Goal: Information Seeking & Learning: Learn about a topic

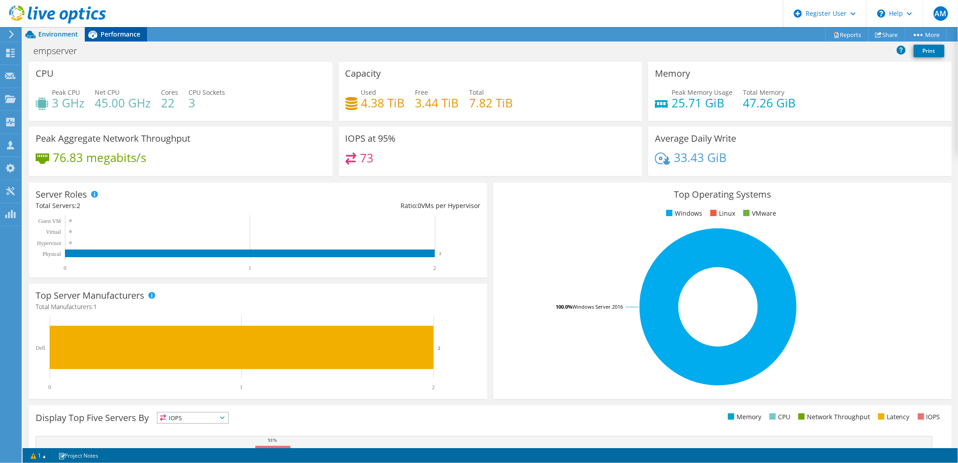
click at [104, 37] on span "Performance" at bounding box center [121, 34] width 40 height 9
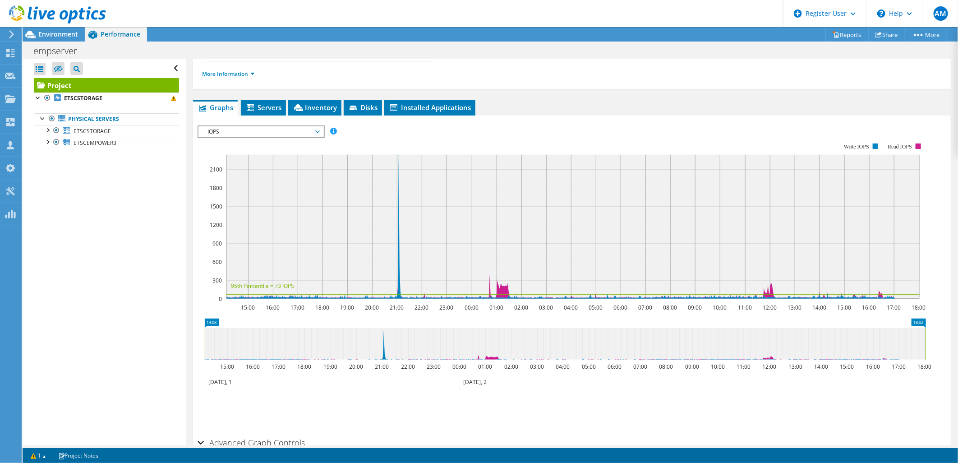
scroll to position [150, 0]
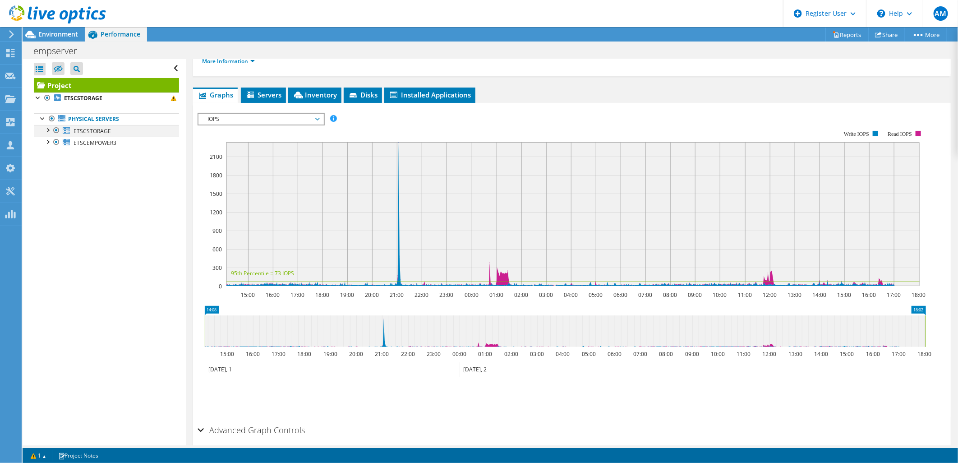
click at [48, 132] on div at bounding box center [47, 129] width 9 height 9
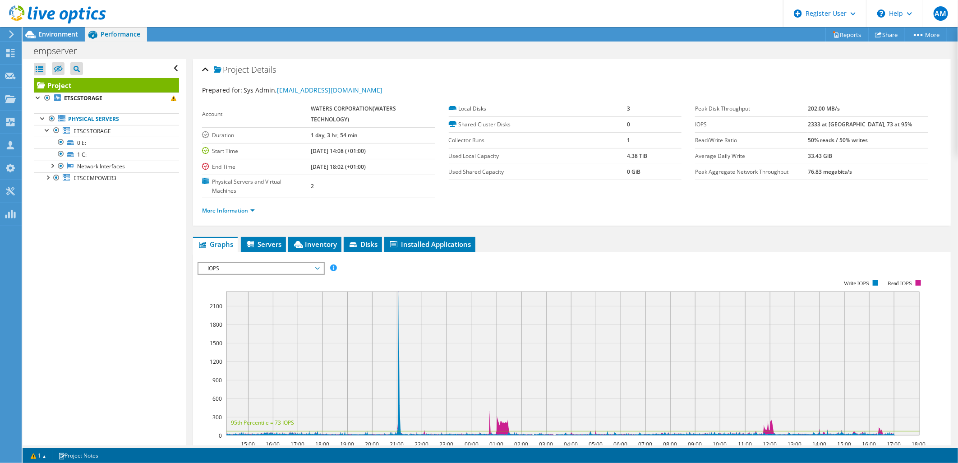
scroll to position [0, 0]
click at [274, 264] on span "IOPS" at bounding box center [261, 269] width 116 height 11
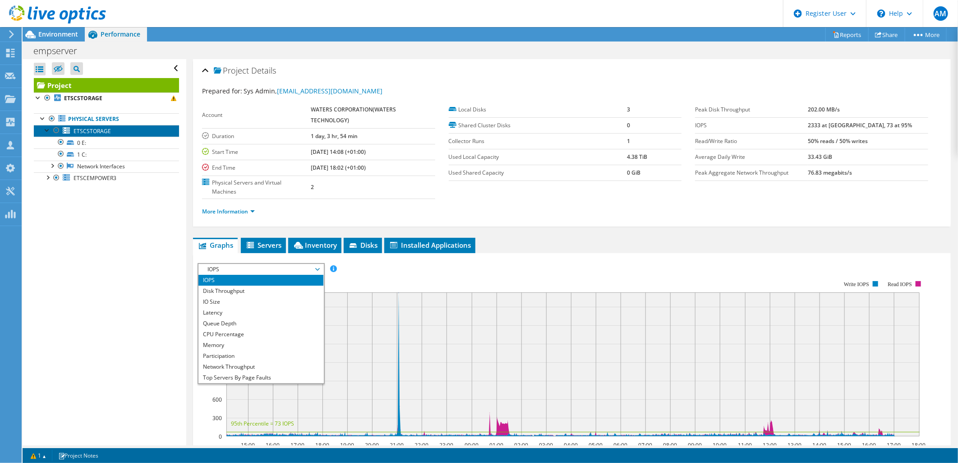
click at [95, 134] on span "ETSCSTORAGE" at bounding box center [92, 131] width 37 height 8
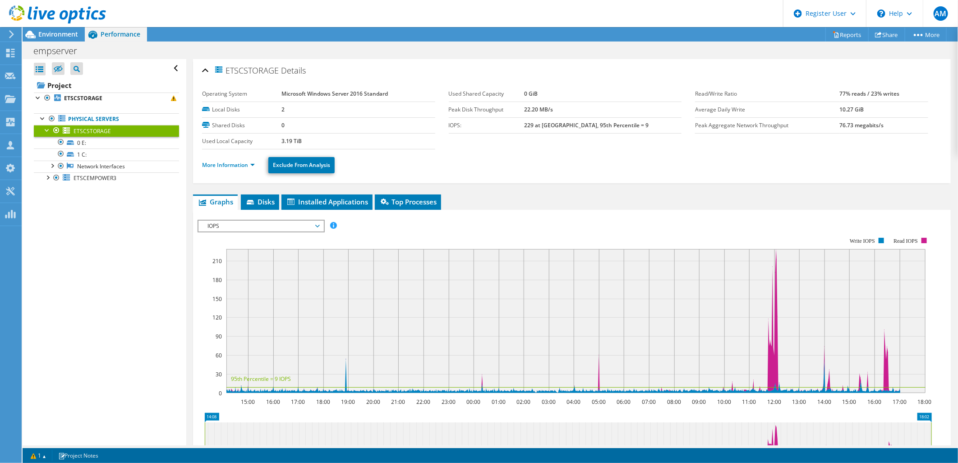
click at [278, 223] on span "IOPS" at bounding box center [261, 226] width 116 height 11
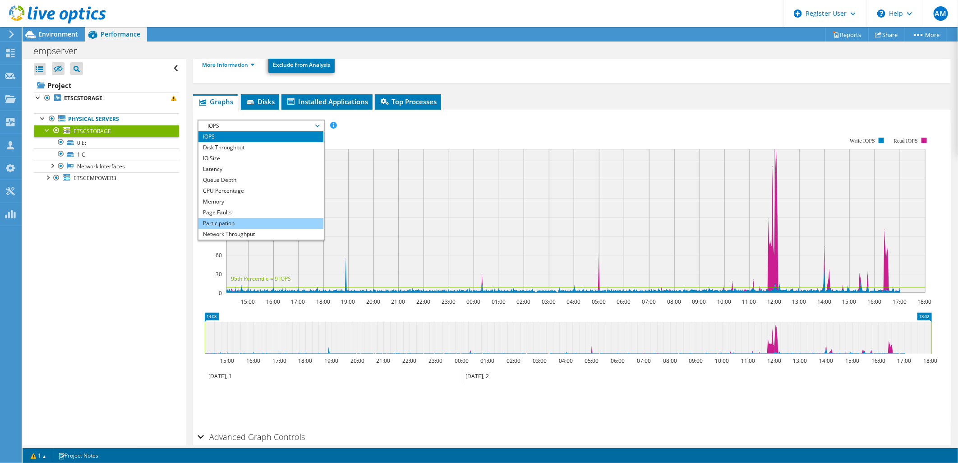
scroll to position [32, 0]
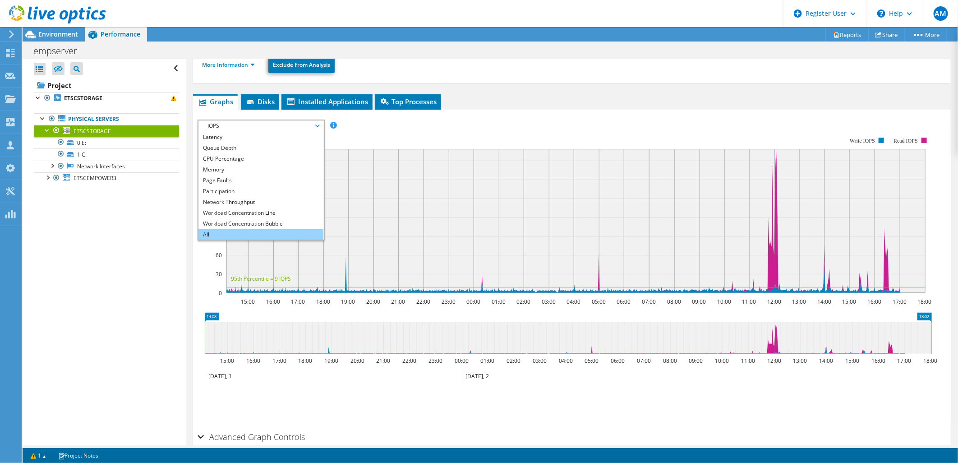
click at [232, 229] on li "All" at bounding box center [261, 234] width 125 height 11
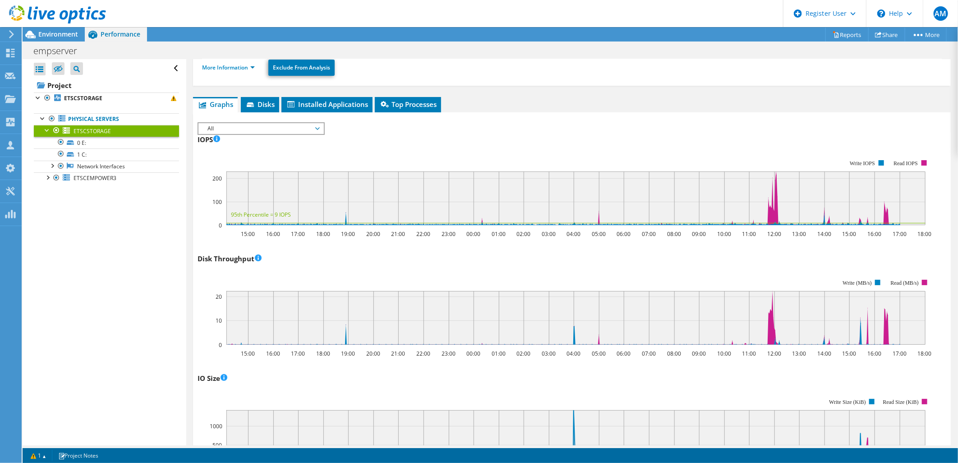
scroll to position [0, 0]
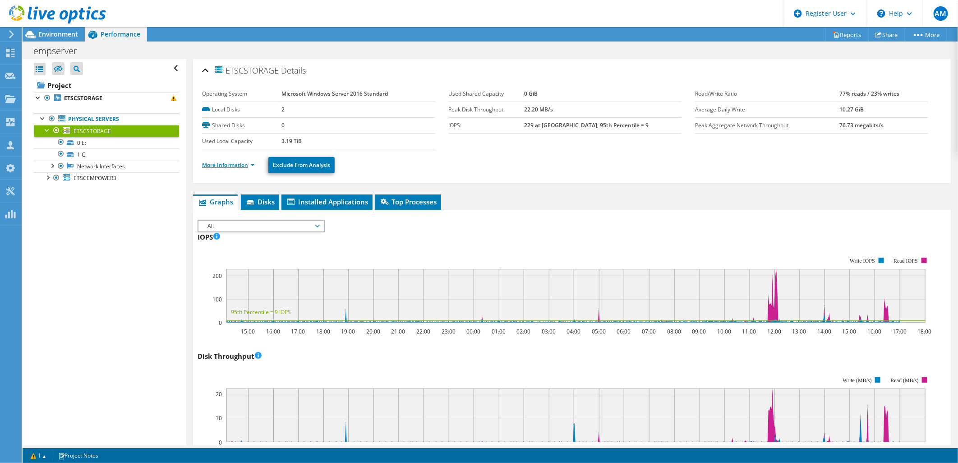
click at [248, 166] on link "More Information" at bounding box center [228, 165] width 53 height 8
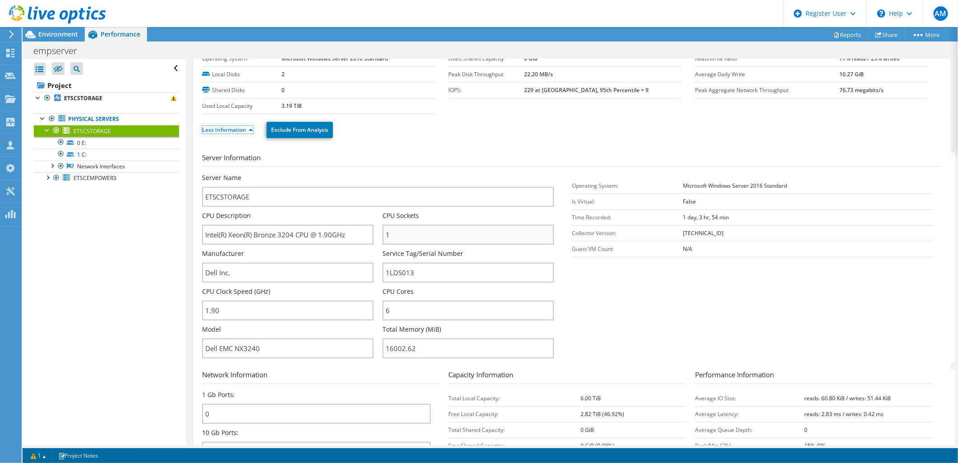
scroll to position [50, 0]
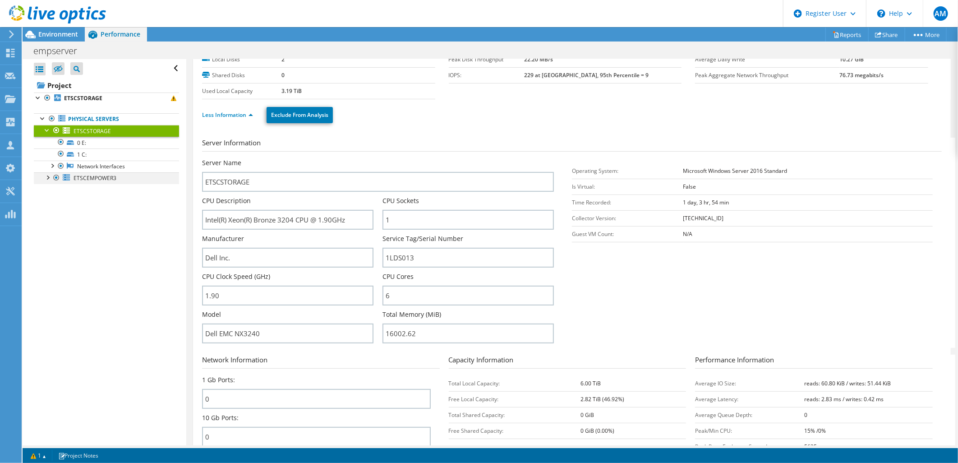
drag, startPoint x: 43, startPoint y: 180, endPoint x: 57, endPoint y: 182, distance: 13.7
click at [44, 180] on div at bounding box center [47, 176] width 9 height 9
click at [99, 180] on span "ETSCEMPOWER3" at bounding box center [95, 178] width 43 height 8
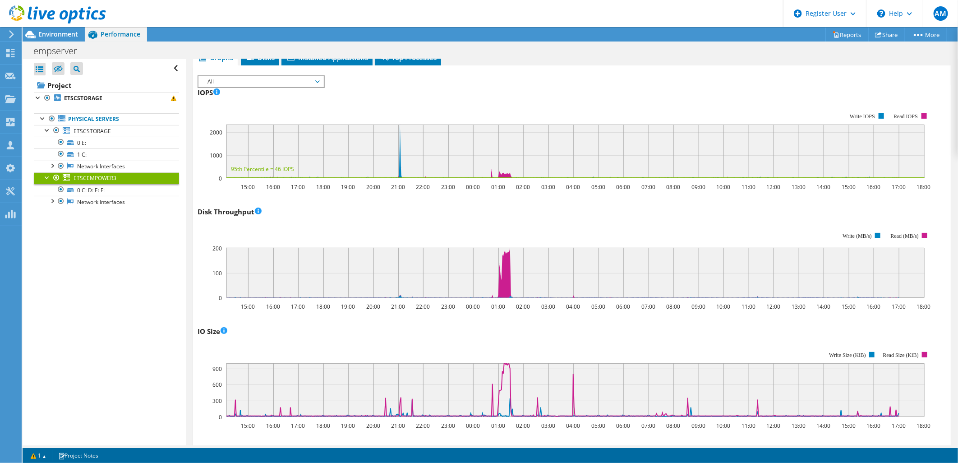
scroll to position [0, 0]
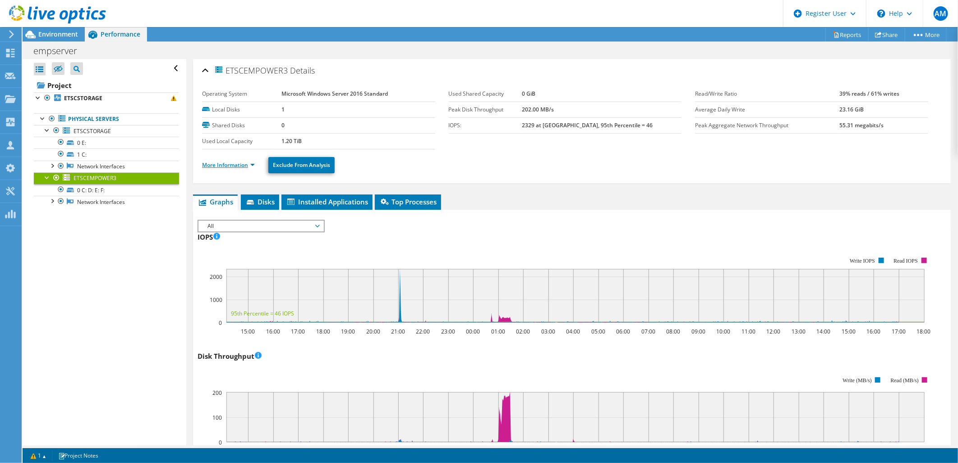
click at [217, 166] on link "More Information" at bounding box center [228, 165] width 53 height 8
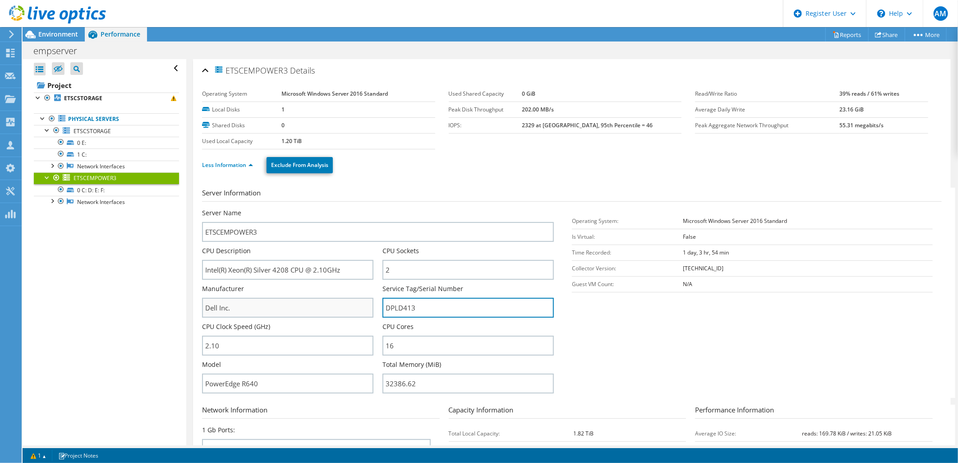
drag, startPoint x: 415, startPoint y: 310, endPoint x: 342, endPoint y: 313, distance: 73.1
click at [342, 208] on div "Server Name ETSCEMPOWER3 CPU Description Intel(R) Xeon(R) Silver 4208 CPU @ 2.1…" at bounding box center [382, 208] width 361 height 0
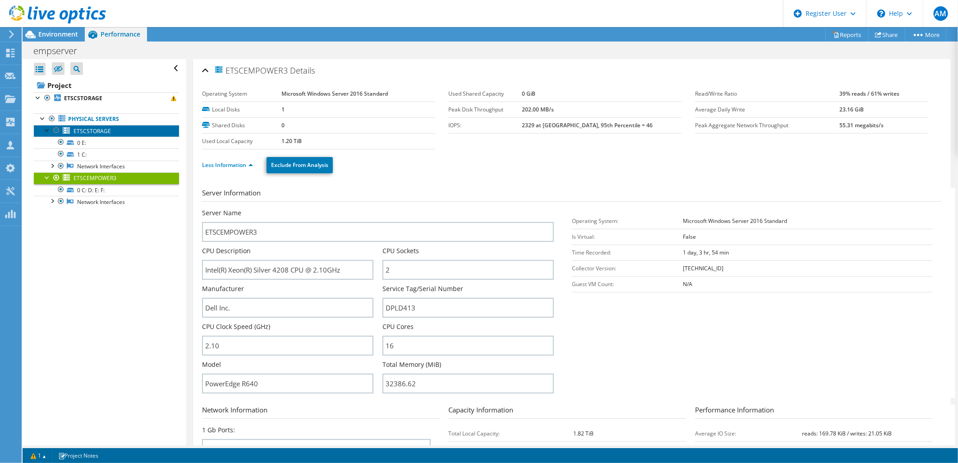
click at [83, 132] on span "ETSCSTORAGE" at bounding box center [92, 131] width 37 height 8
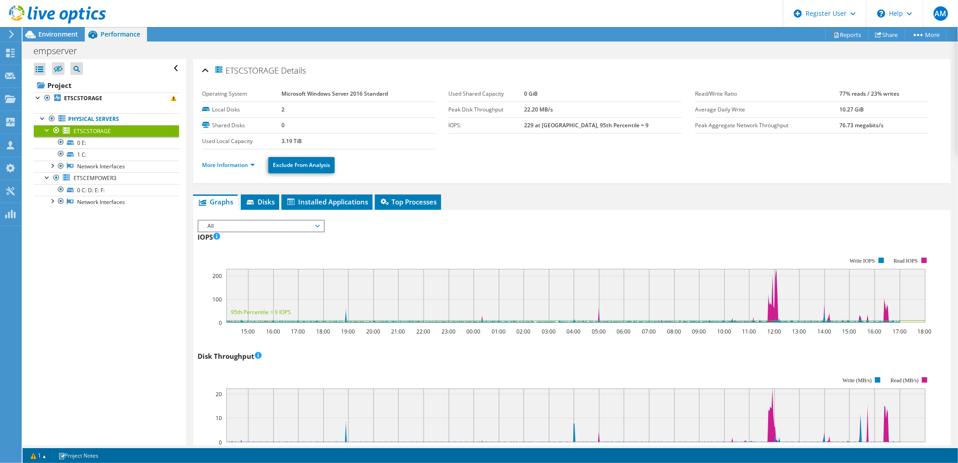
click at [250, 169] on li "More Information" at bounding box center [231, 165] width 58 height 10
click at [247, 162] on link "More Information" at bounding box center [228, 165] width 53 height 8
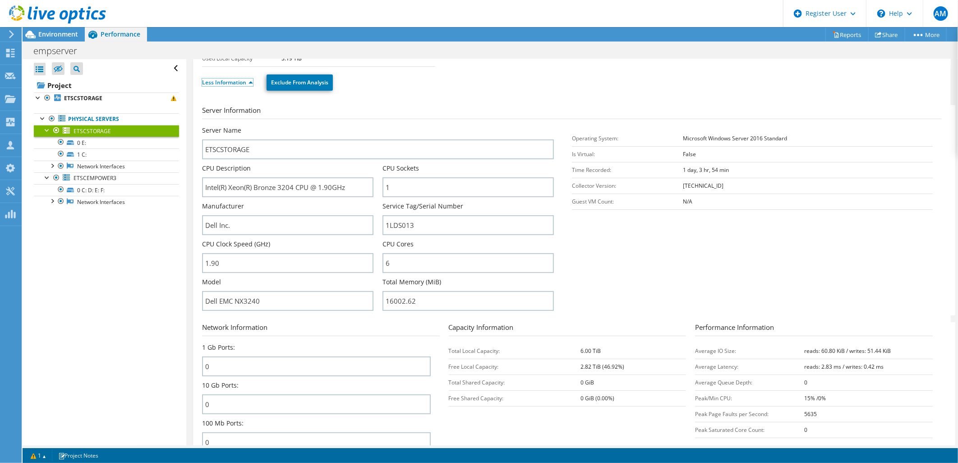
scroll to position [150, 0]
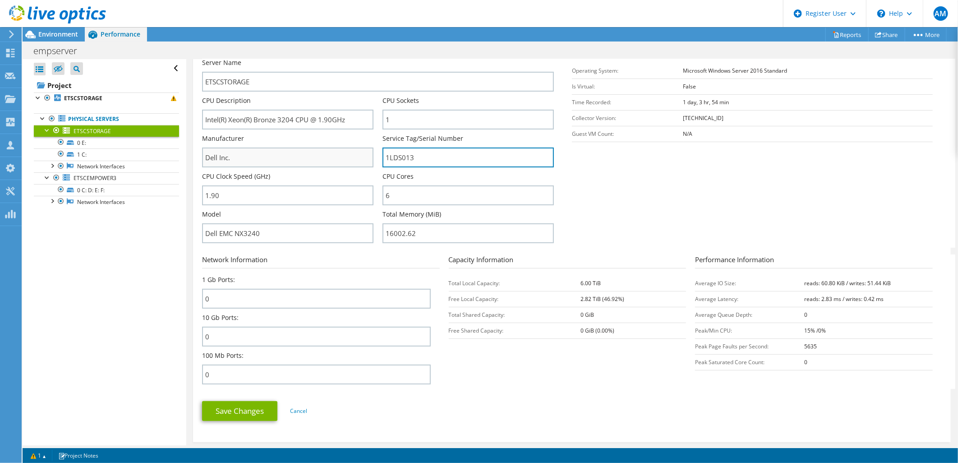
drag, startPoint x: 429, startPoint y: 150, endPoint x: 346, endPoint y: 149, distance: 82.1
click at [346, 58] on div "Server Name ETSCSTORAGE CPU Description Intel(R) Xeon(R) Bronze 3204 CPU @ 1.90…" at bounding box center [382, 58] width 361 height 0
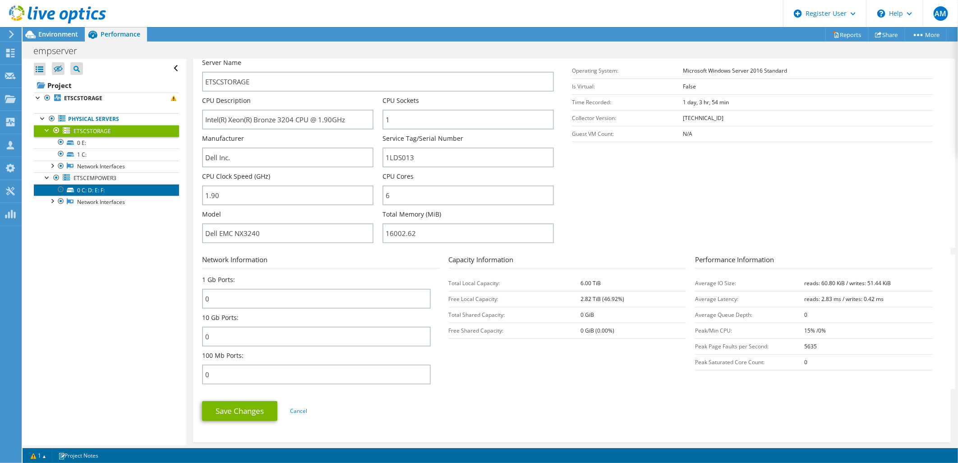
click at [82, 186] on link "0 C: D: E: F:" at bounding box center [106, 190] width 145 height 12
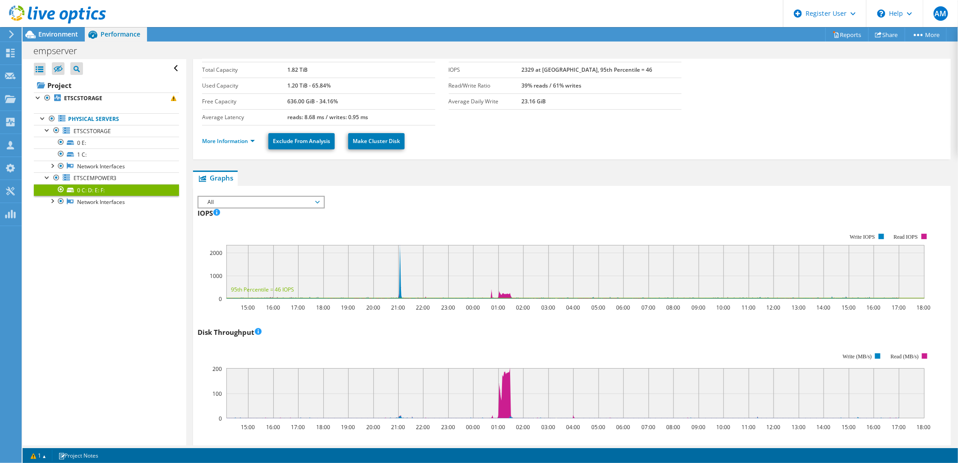
scroll to position [0, 0]
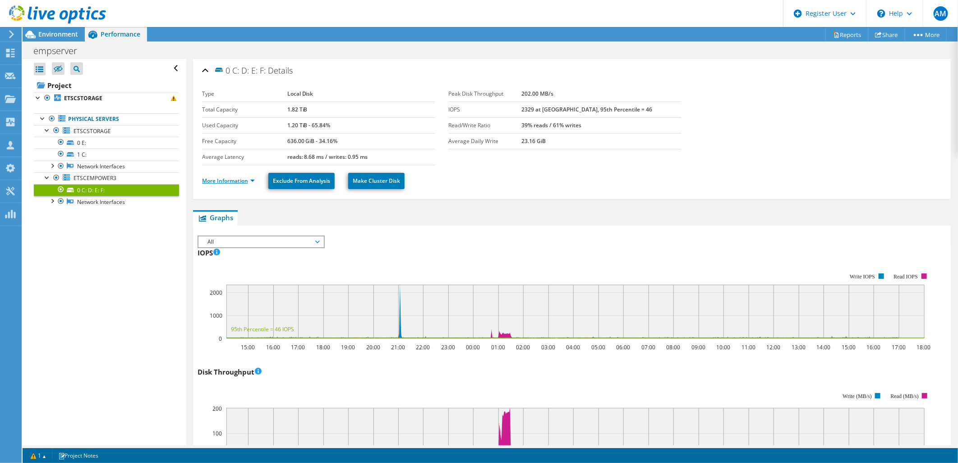
click at [231, 180] on link "More Information" at bounding box center [228, 181] width 53 height 8
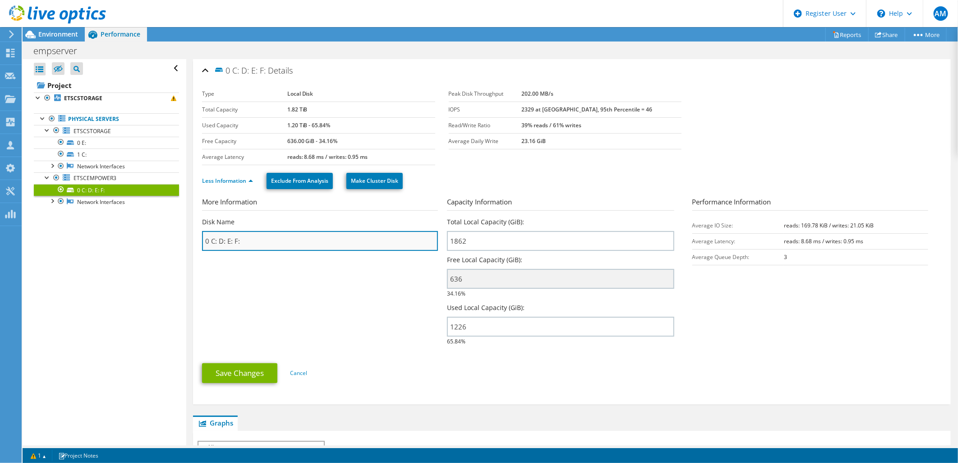
click at [245, 240] on input "0 C: D: E: F:" at bounding box center [320, 241] width 236 height 20
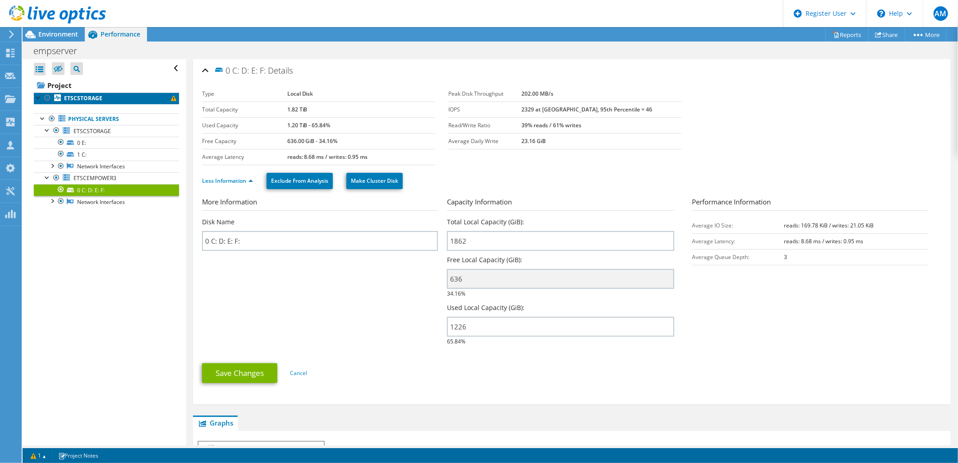
click at [80, 98] on b "ETSCSTORAGE" at bounding box center [83, 98] width 38 height 8
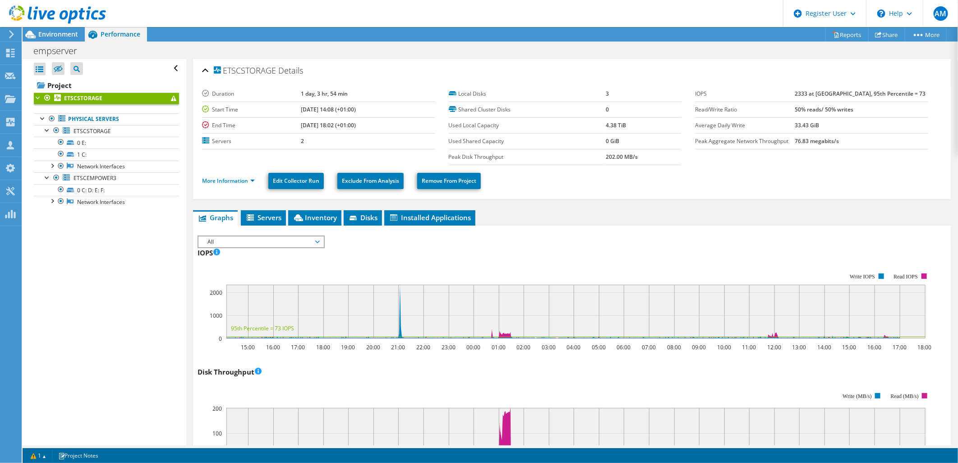
drag, startPoint x: 617, startPoint y: 120, endPoint x: 591, endPoint y: 120, distance: 25.7
click at [591, 120] on tr "Used Local Capacity 4.38 TiB" at bounding box center [565, 125] width 233 height 16
drag, startPoint x: 591, startPoint y: 120, endPoint x: 633, endPoint y: 129, distance: 42.0
click at [634, 131] on td "4.38 TiB" at bounding box center [644, 125] width 76 height 16
drag, startPoint x: 619, startPoint y: 123, endPoint x: 594, endPoint y: 119, distance: 25.6
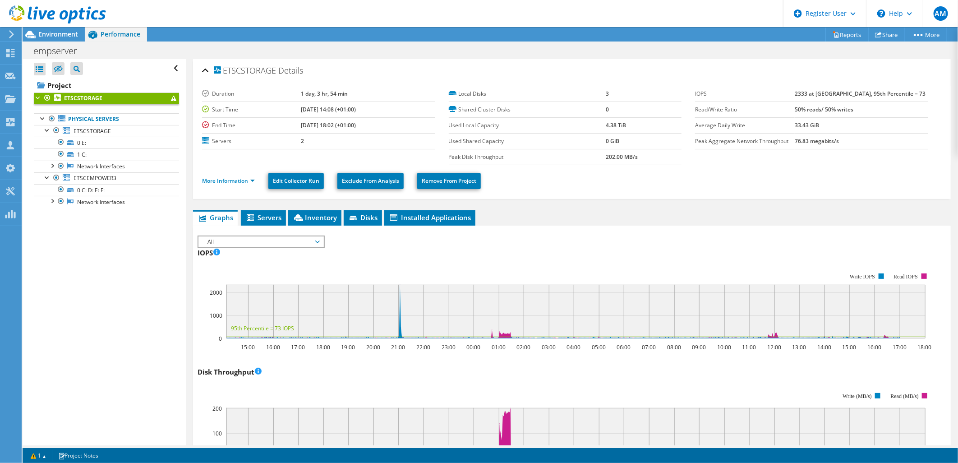
click at [594, 119] on tr "Used Local Capacity 4.38 TiB" at bounding box center [565, 125] width 233 height 16
copy tr "4.38 TiB"
click at [101, 130] on span "ETSCSTORAGE" at bounding box center [92, 131] width 37 height 8
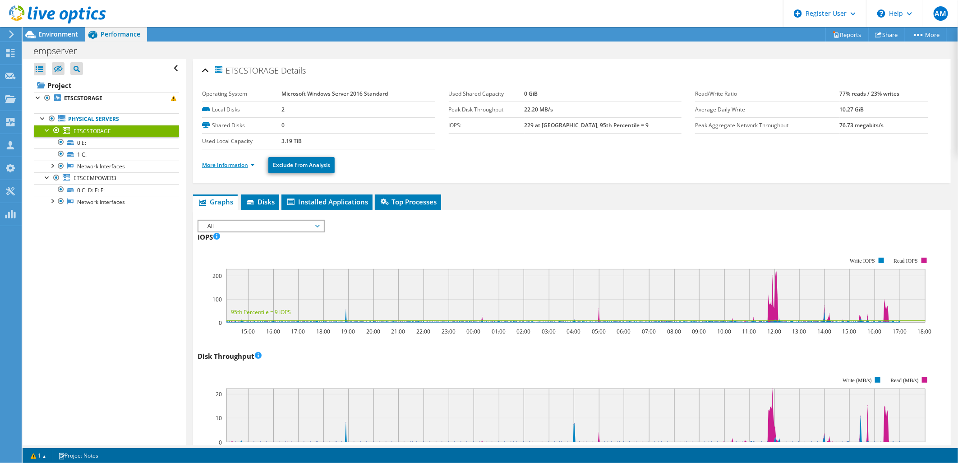
click at [241, 165] on link "More Information" at bounding box center [228, 165] width 53 height 8
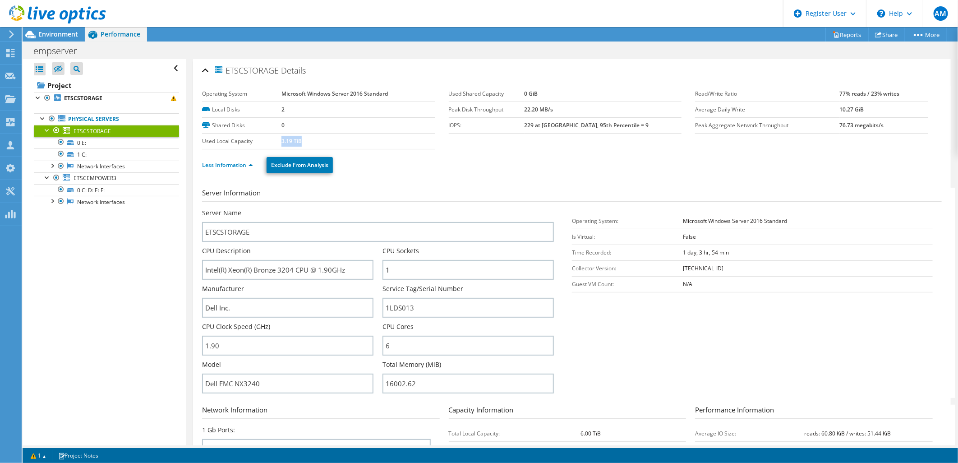
drag, startPoint x: 306, startPoint y: 141, endPoint x: 280, endPoint y: 139, distance: 25.8
click at [282, 139] on td "3.19 TiB" at bounding box center [359, 141] width 154 height 16
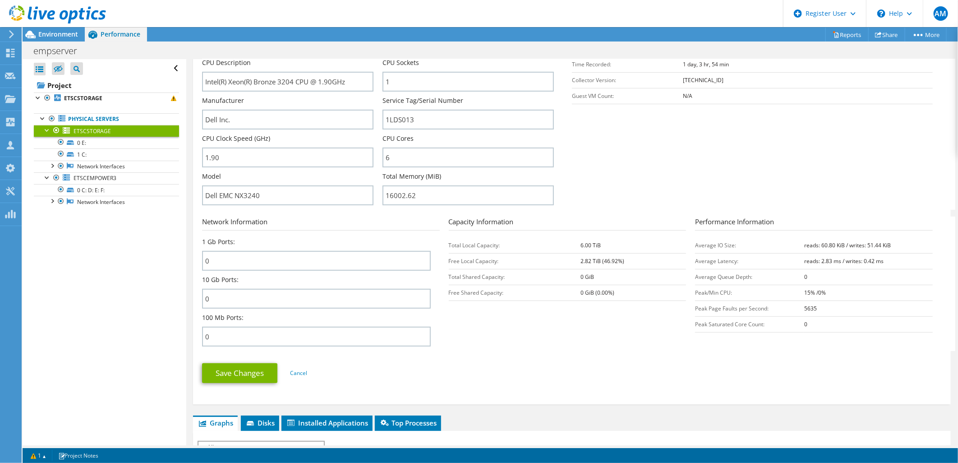
scroll to position [150, 0]
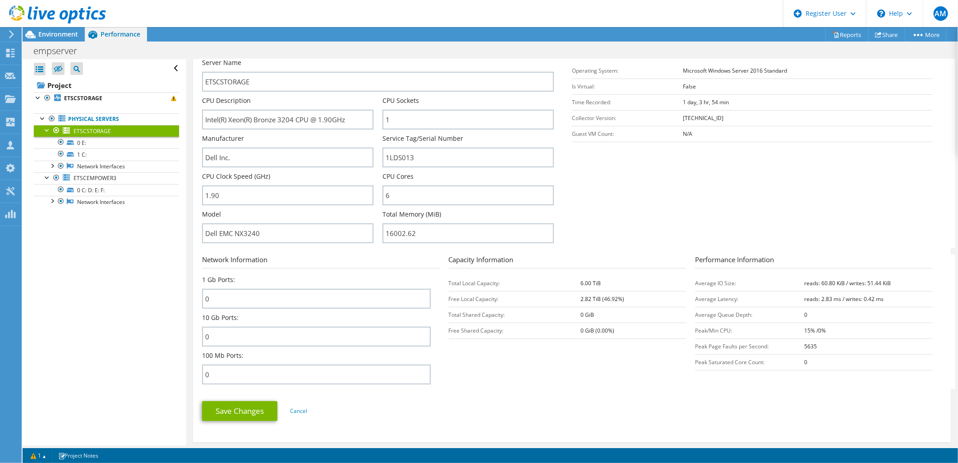
drag, startPoint x: 600, startPoint y: 282, endPoint x: 572, endPoint y: 282, distance: 28.4
click at [572, 282] on tr "Total Local Capacity: 6.00 TiB" at bounding box center [568, 283] width 238 height 16
copy tr "6.00 TiB"
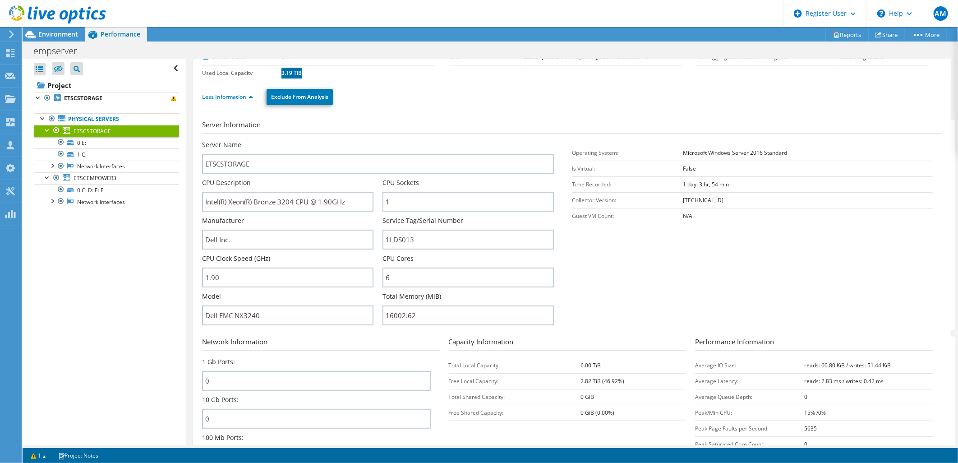
scroll to position [50, 0]
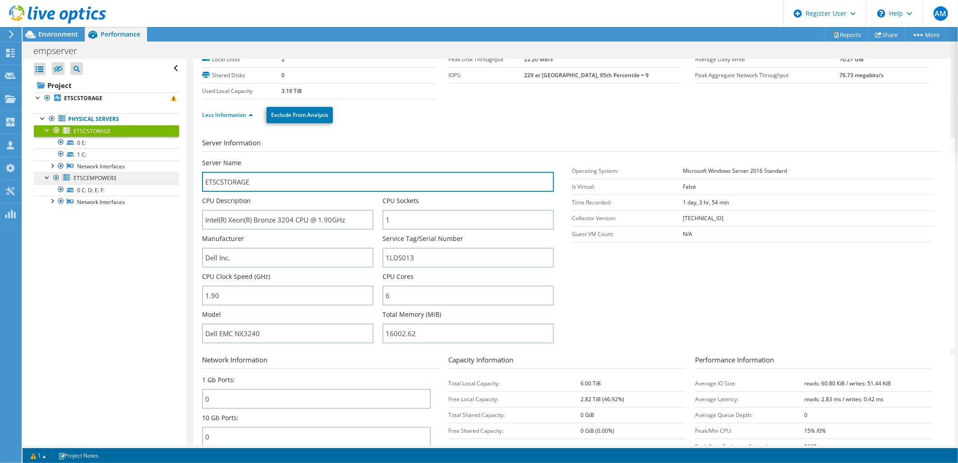
drag, startPoint x: 272, startPoint y: 179, endPoint x: 126, endPoint y: 180, distance: 145.3
click at [126, 180] on div "Open All Close All Hide Excluded Nodes Project Tree Filter" at bounding box center [491, 252] width 936 height 386
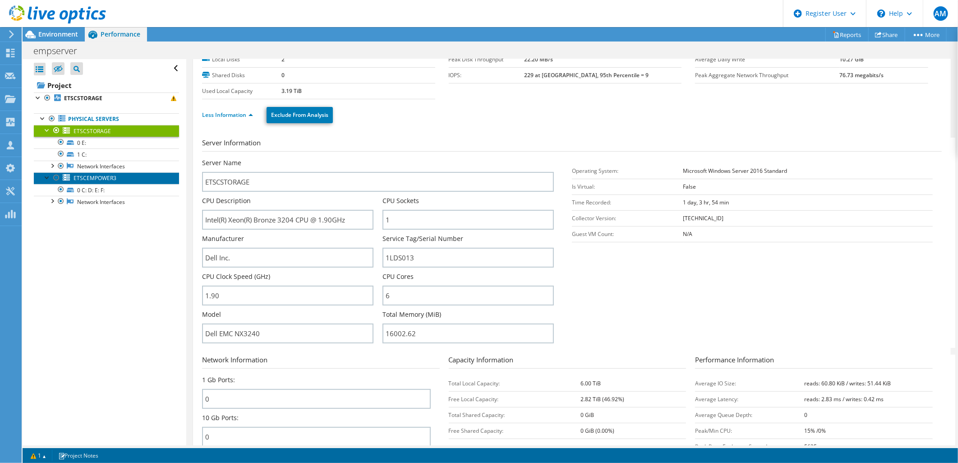
click at [88, 179] on span "ETSCEMPOWER3" at bounding box center [95, 178] width 43 height 8
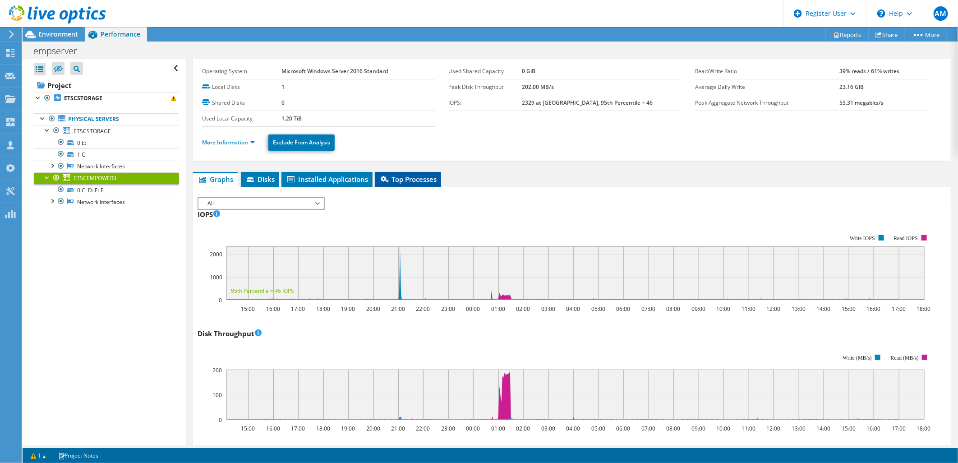
scroll to position [0, 0]
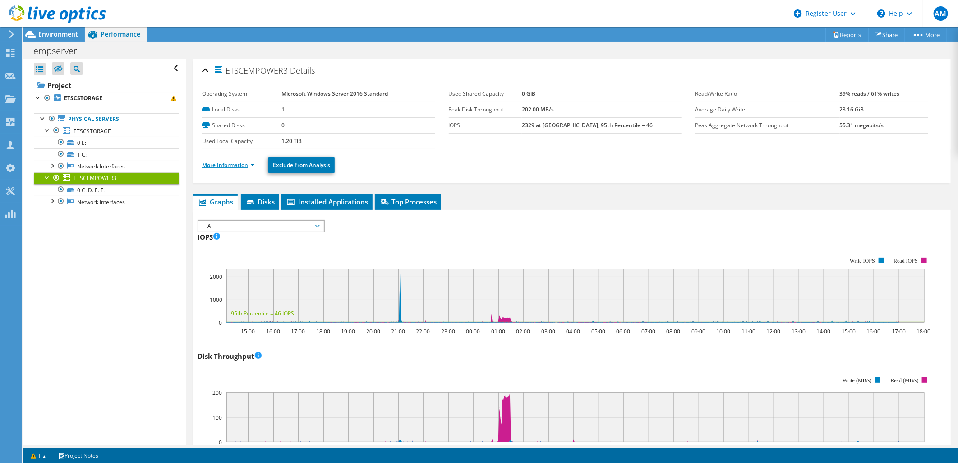
click at [250, 166] on link "More Information" at bounding box center [228, 165] width 53 height 8
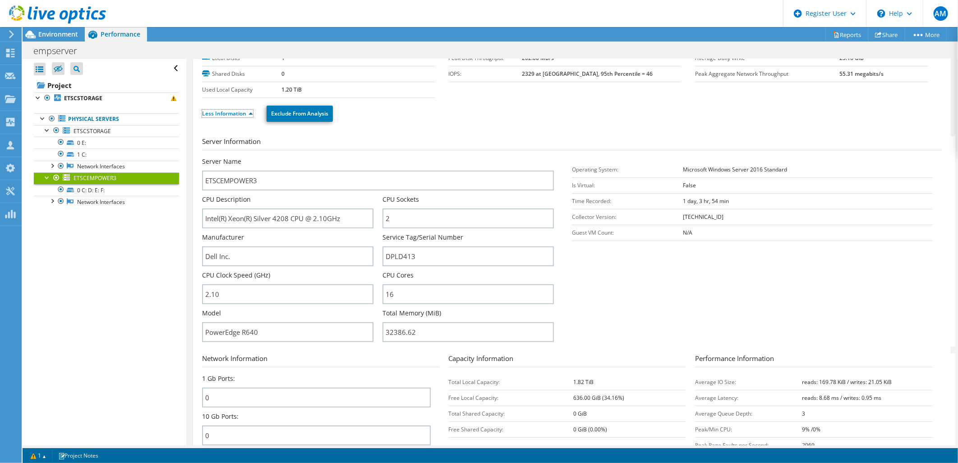
scroll to position [100, 0]
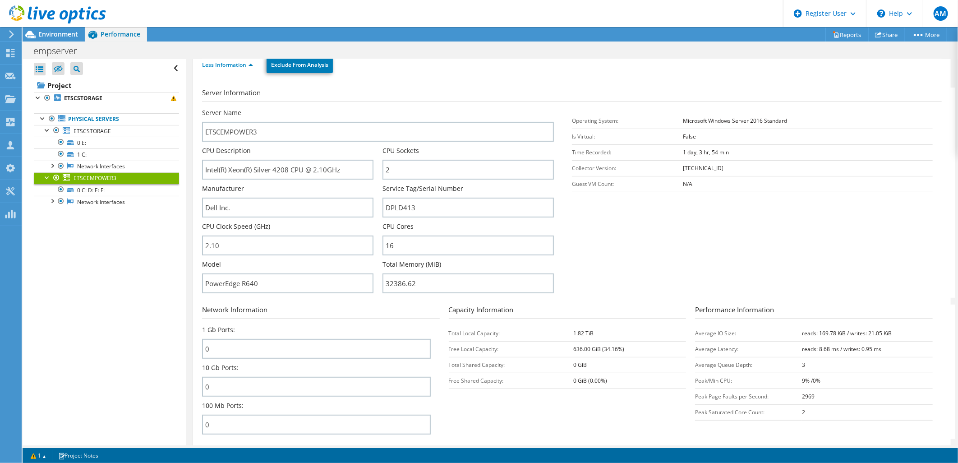
drag, startPoint x: 608, startPoint y: 333, endPoint x: 562, endPoint y: 335, distance: 46.1
click at [561, 336] on tr "Total Local Capacity: 1.82 TiB" at bounding box center [568, 333] width 238 height 16
copy tr "1.82 TiB"
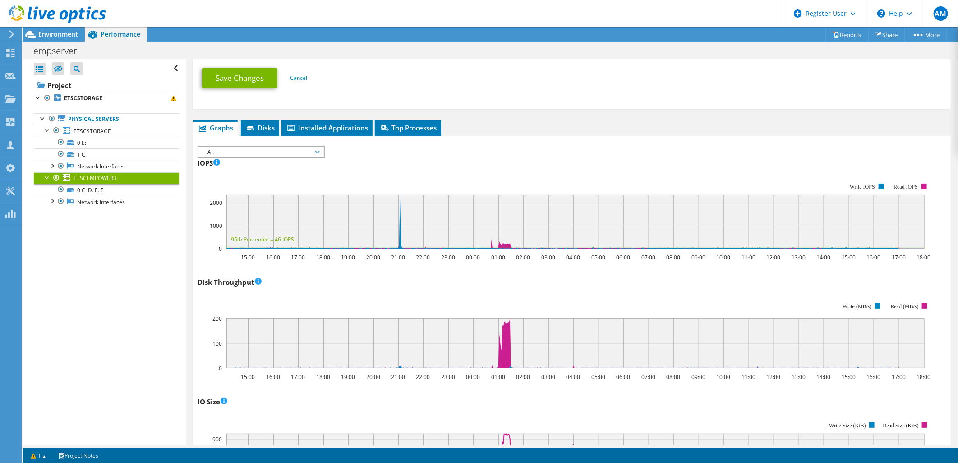
scroll to position [401, 0]
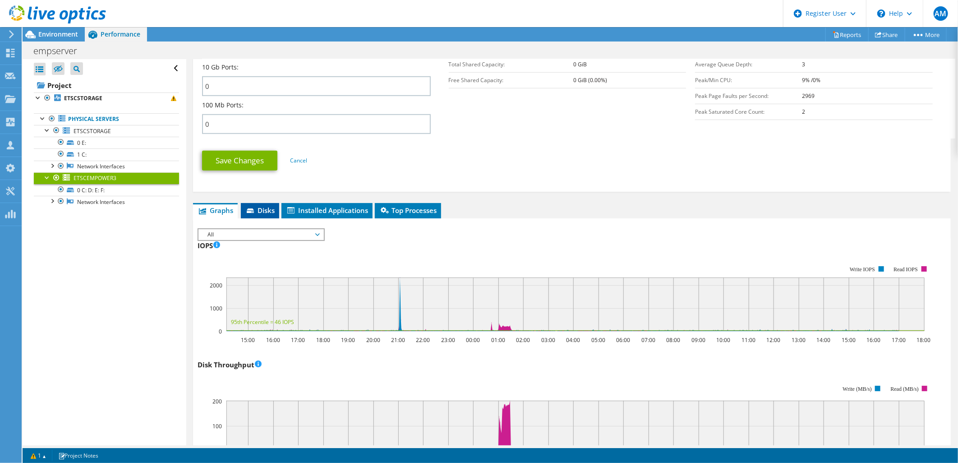
click at [258, 206] on span "Disks" at bounding box center [259, 210] width 29 height 9
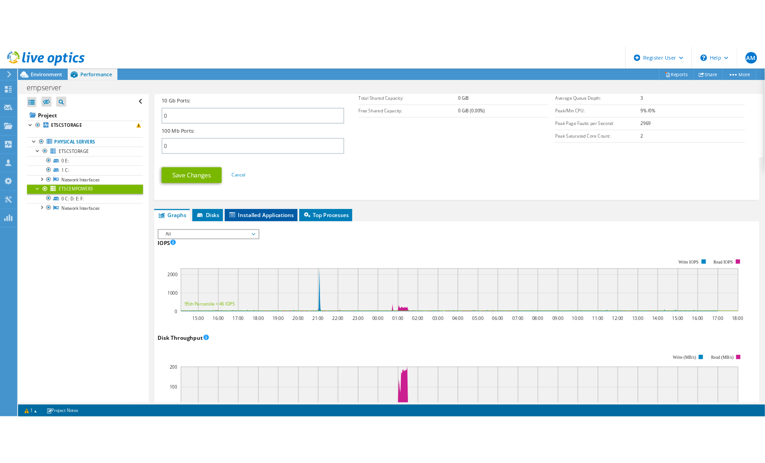
scroll to position [397, 0]
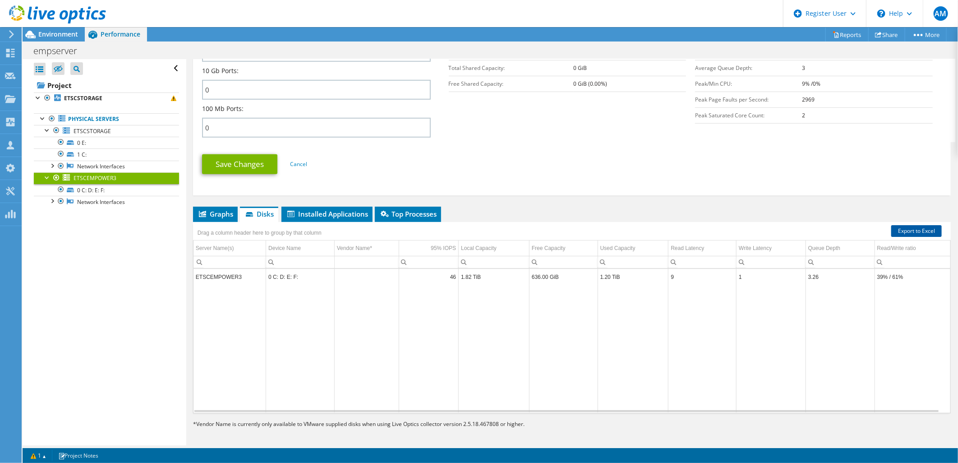
click at [892, 226] on link "Export to Excel" at bounding box center [916, 231] width 51 height 12
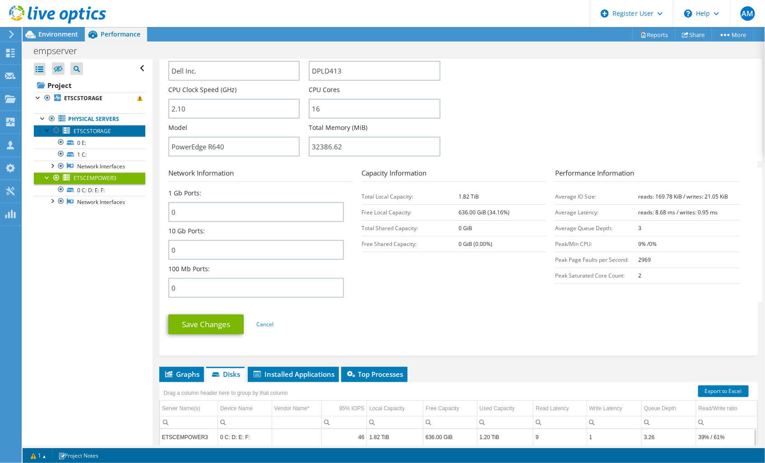
click at [78, 132] on span "ETSCSTORAGE" at bounding box center [92, 131] width 37 height 8
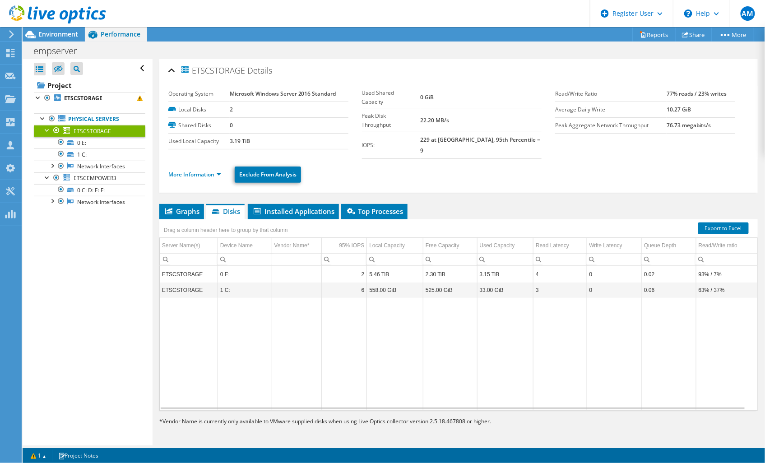
click at [174, 164] on ul "More Information Exclude From Analysis" at bounding box center [458, 173] width 580 height 18
click at [183, 170] on ul "More Information Exclude From Analysis" at bounding box center [458, 173] width 580 height 18
click at [180, 171] on link "More Information" at bounding box center [194, 175] width 53 height 8
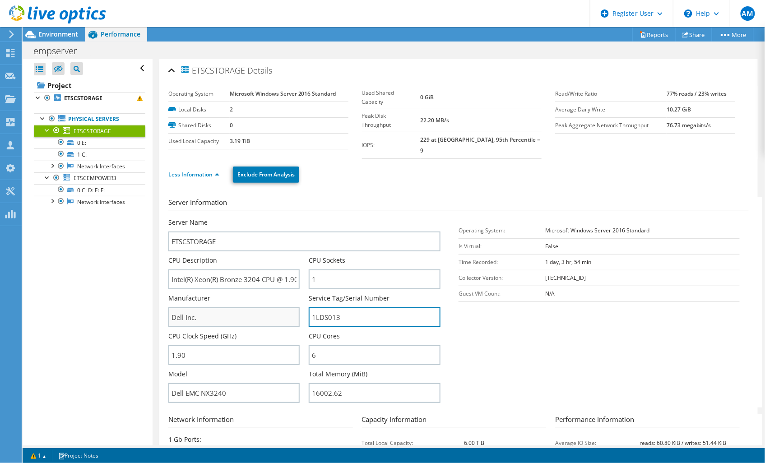
drag, startPoint x: 356, startPoint y: 309, endPoint x: 244, endPoint y: 307, distance: 112.4
click at [232, 218] on div "Server Name ETSCSTORAGE CPU Description Intel(R) Xeon(R) Bronze 3204 CPU @ 1.90…" at bounding box center [308, 218] width 281 height 0
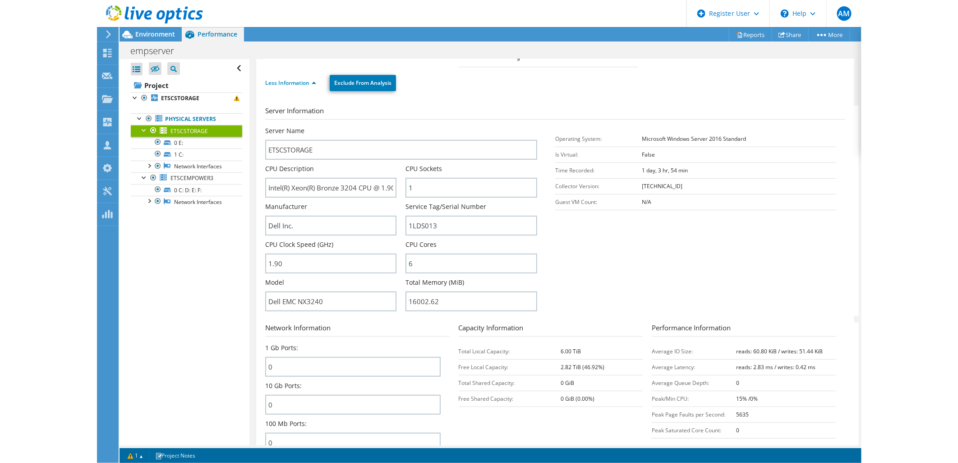
scroll to position [100, 0]
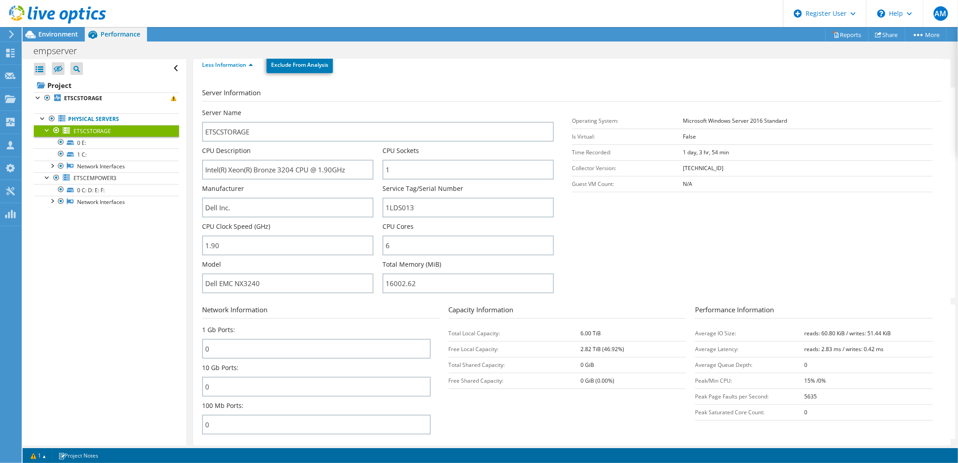
drag, startPoint x: 602, startPoint y: 331, endPoint x: 585, endPoint y: 323, distance: 19.2
click at [581, 329] on td "6.00 TiB" at bounding box center [634, 333] width 106 height 16
click at [94, 183] on link "ETSCEMPOWER3" at bounding box center [106, 178] width 145 height 12
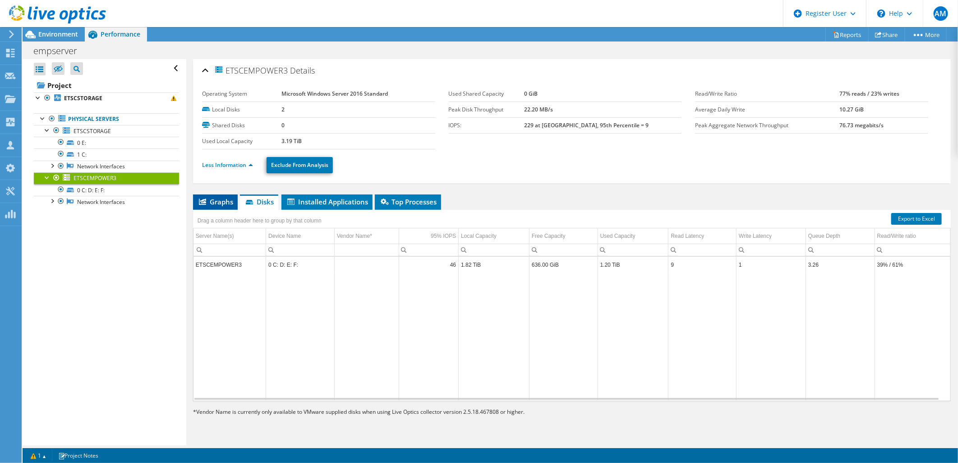
scroll to position [0, 0]
click at [205, 205] on li "Graphs" at bounding box center [215, 201] width 45 height 15
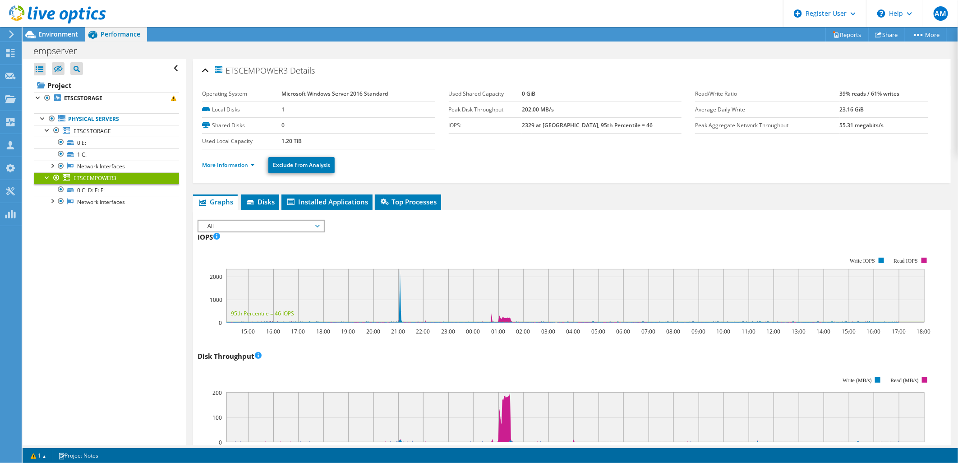
click at [236, 169] on li "More Information" at bounding box center [231, 165] width 58 height 10
click at [217, 166] on link "More Information" at bounding box center [228, 165] width 53 height 8
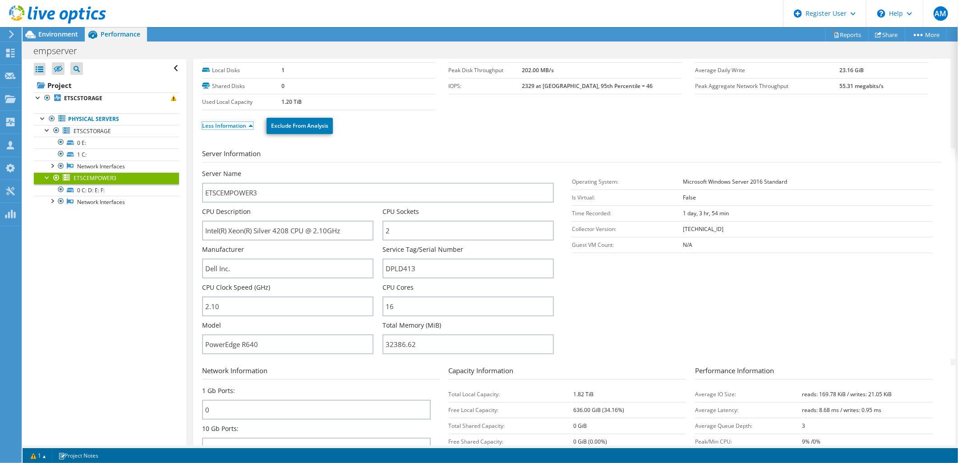
scroll to position [100, 0]
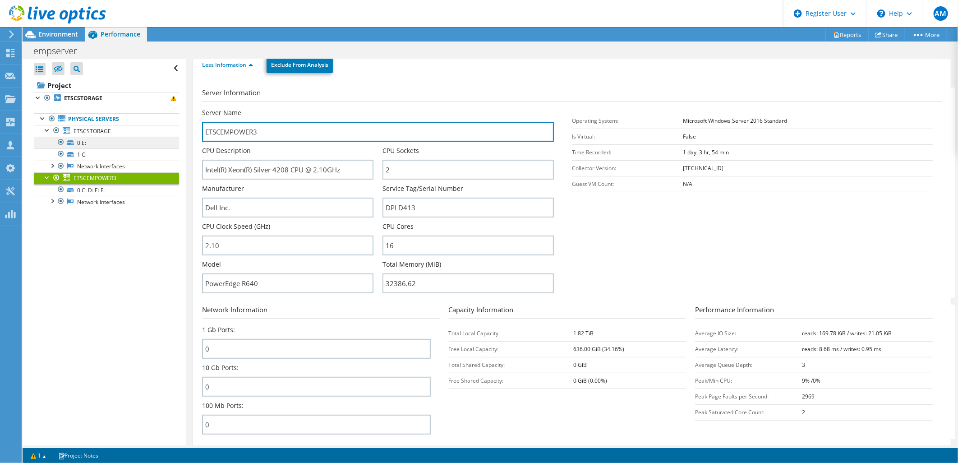
drag, startPoint x: 306, startPoint y: 139, endPoint x: 165, endPoint y: 137, distance: 141.2
click at [165, 137] on div "Open All Close All Hide Excluded Nodes Project Tree Filter" at bounding box center [491, 252] width 936 height 386
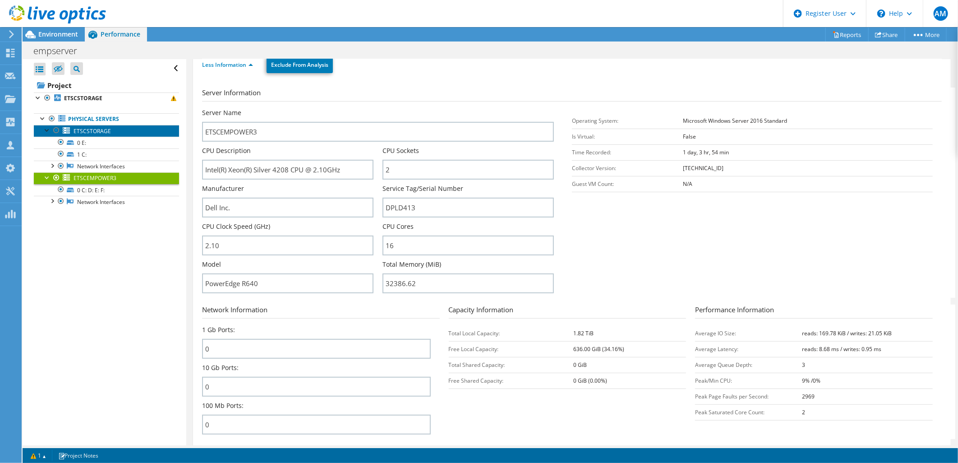
click at [84, 134] on link "ETSCSTORAGE" at bounding box center [106, 131] width 145 height 12
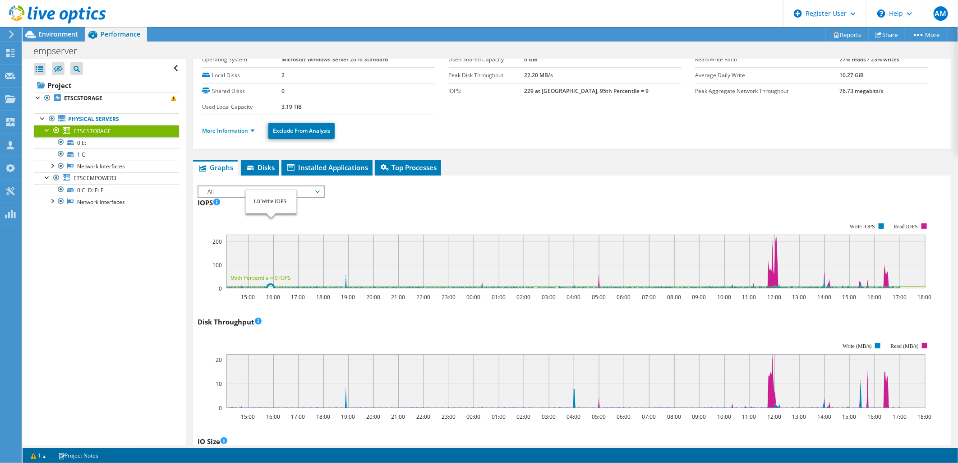
scroll to position [0, 0]
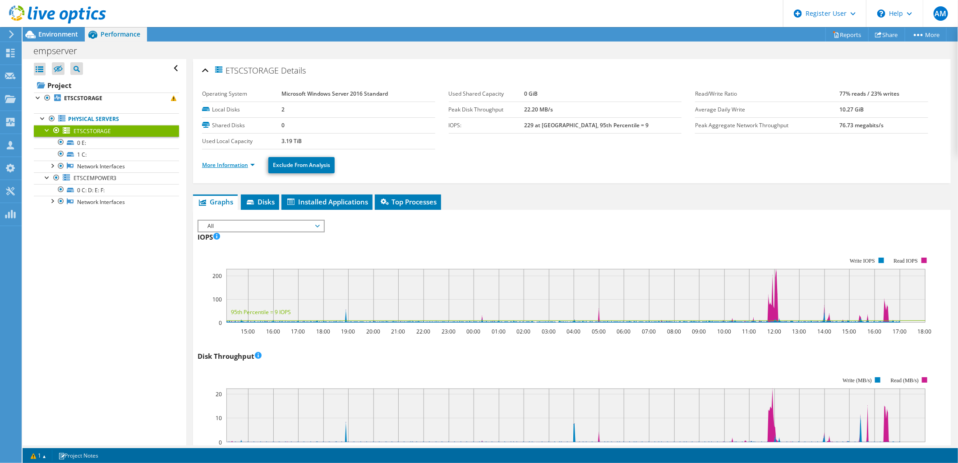
click at [249, 166] on link "More Information" at bounding box center [228, 165] width 53 height 8
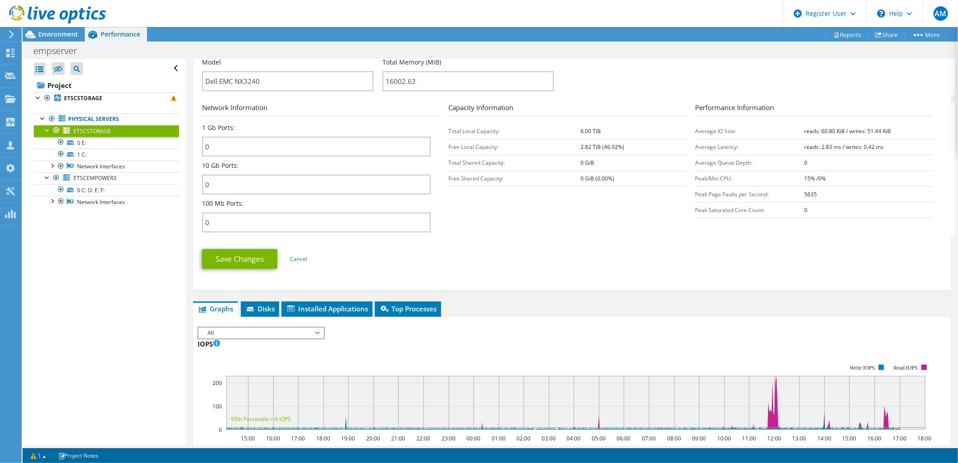
scroll to position [300, 0]
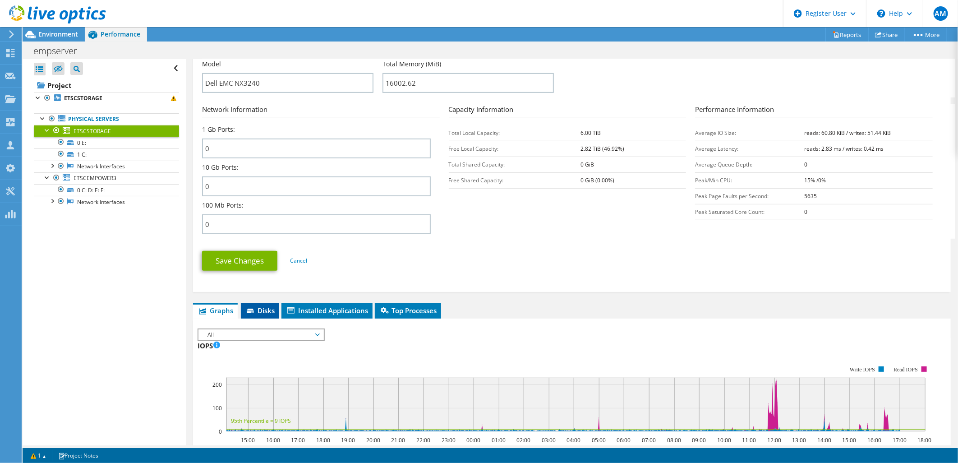
click at [266, 306] on span "Disks" at bounding box center [259, 310] width 29 height 9
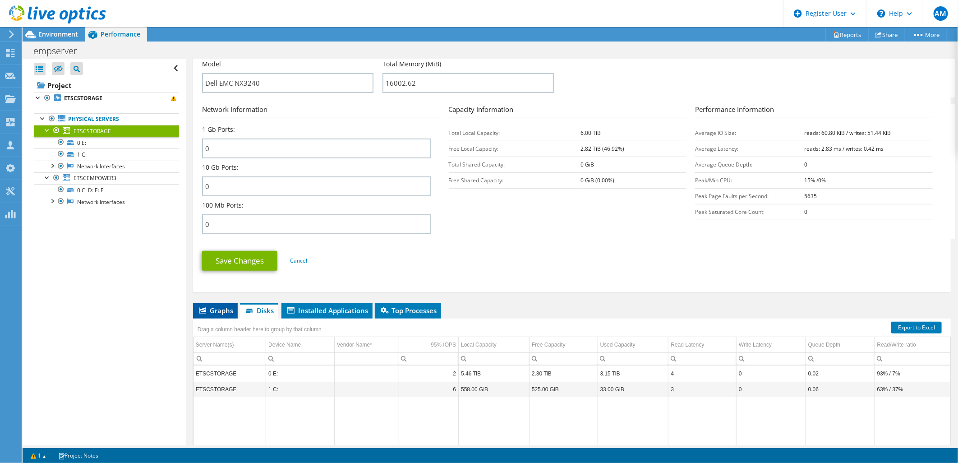
click at [214, 306] on span "Graphs" at bounding box center [216, 310] width 36 height 9
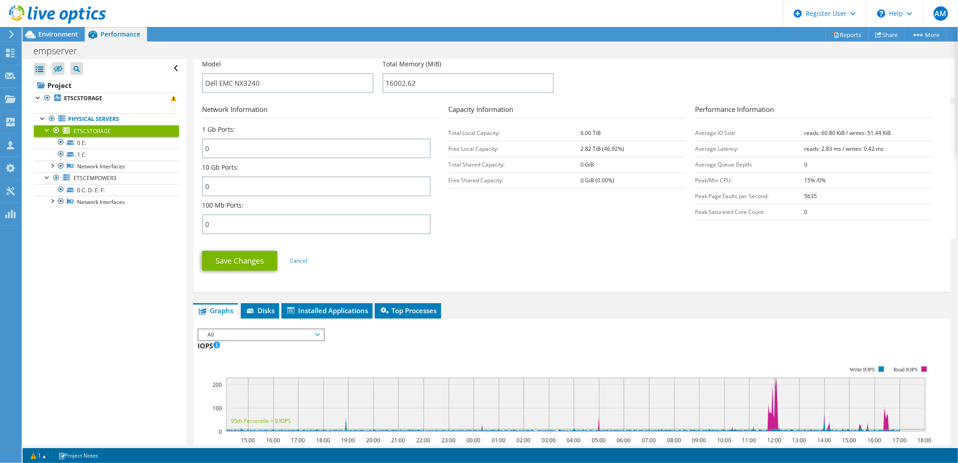
scroll to position [200, 0]
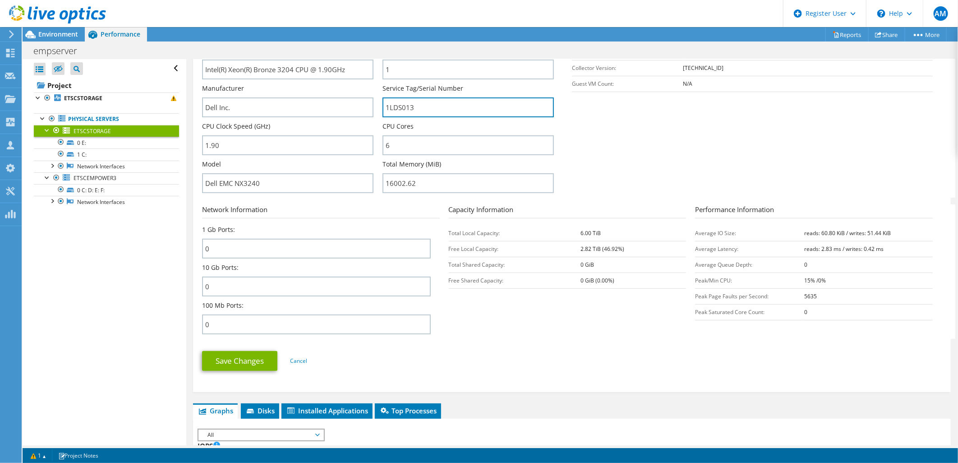
drag, startPoint x: 363, startPoint y: 120, endPoint x: 354, endPoint y: 120, distance: 9.0
click at [354, 8] on div "Server Name ETSCSTORAGE CPU Description Intel(R) Xeon(R) Bronze 3204 CPU @ 1.90…" at bounding box center [382, 8] width 361 height 0
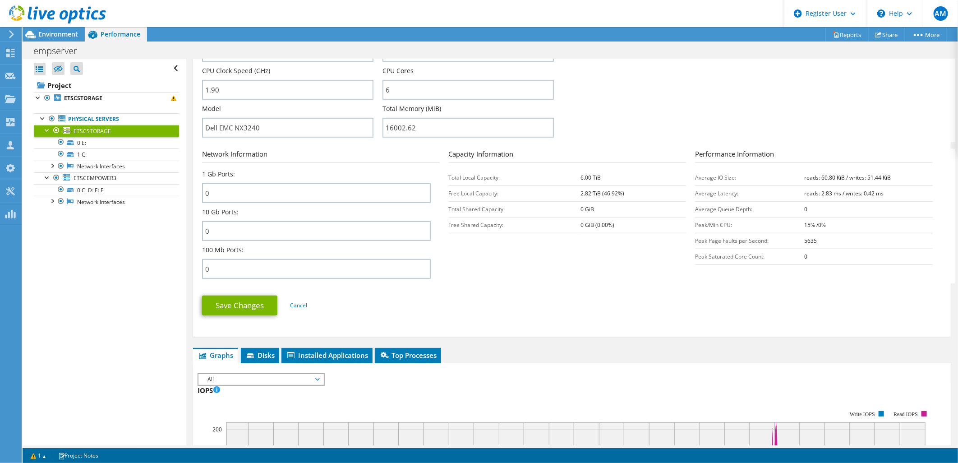
scroll to position [300, 0]
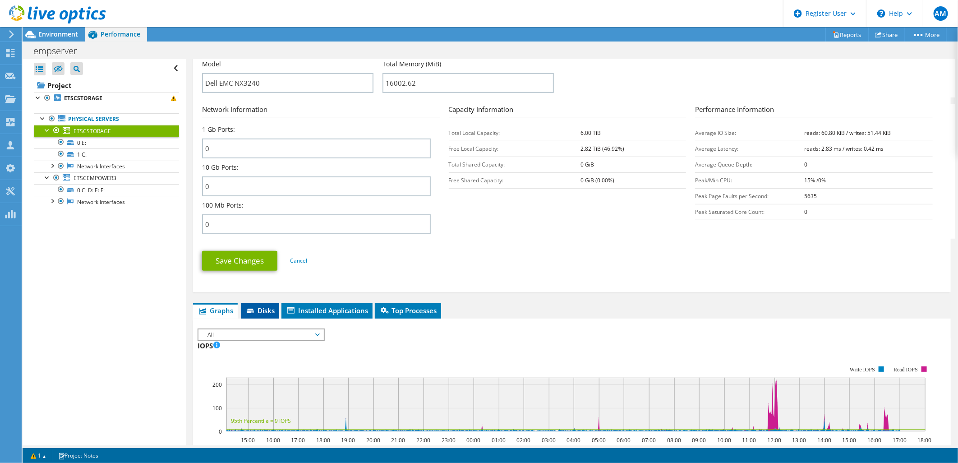
click at [267, 309] on span "Disks" at bounding box center [259, 310] width 29 height 9
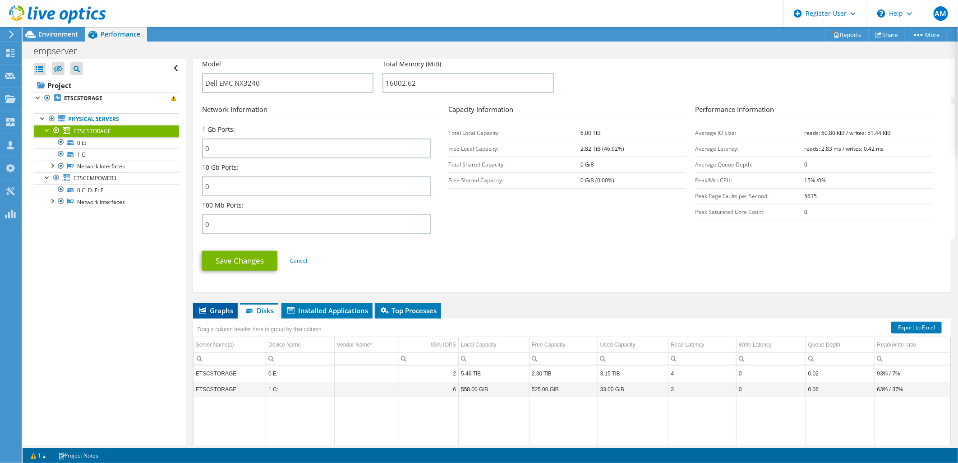
click at [235, 305] on li "Graphs" at bounding box center [215, 310] width 45 height 15
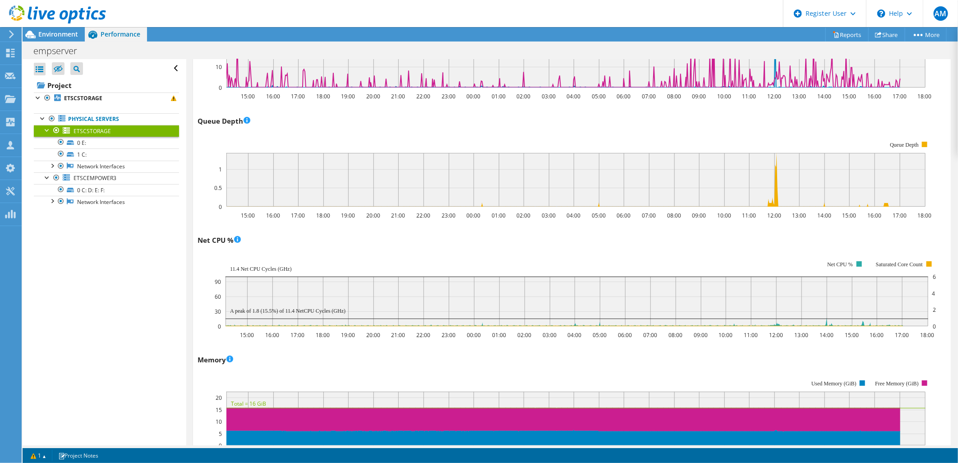
scroll to position [1203, 0]
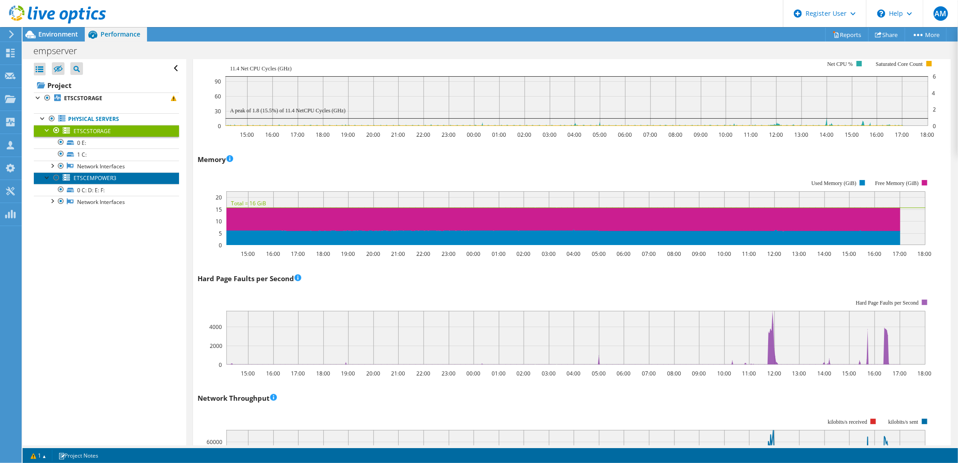
click at [78, 177] on span "ETSCEMPOWER3" at bounding box center [95, 178] width 43 height 8
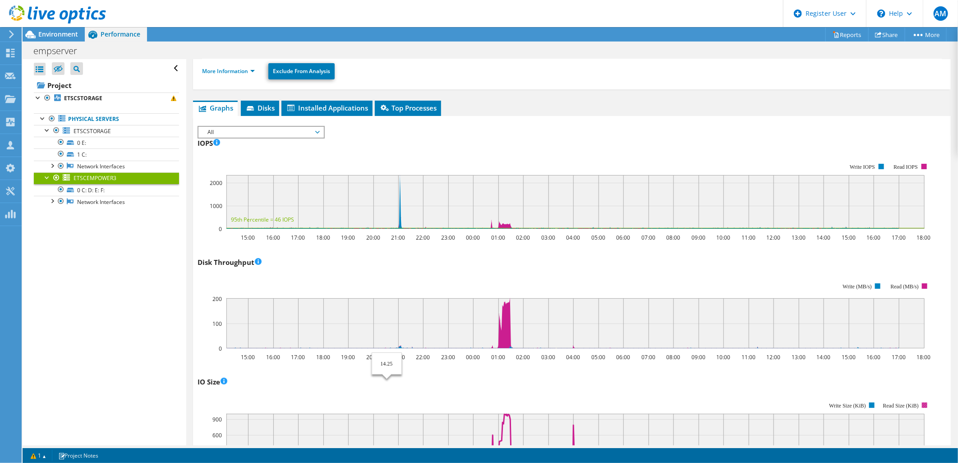
scroll to position [0, 0]
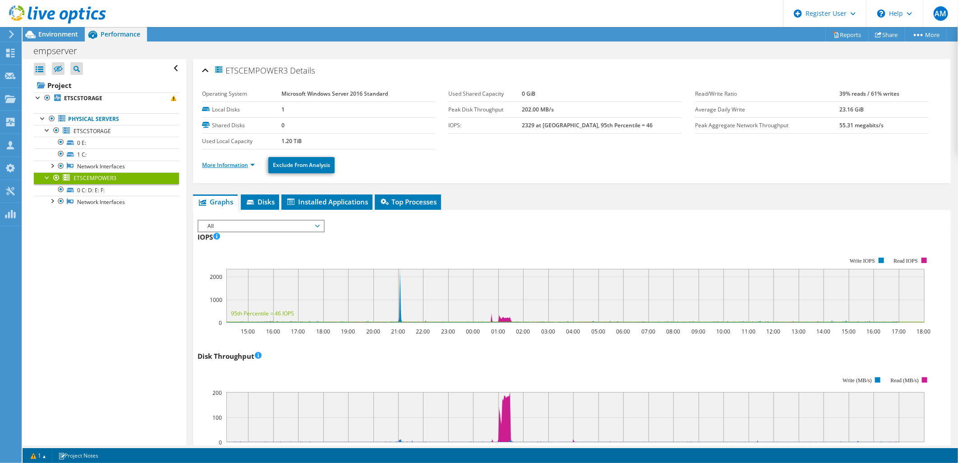
click at [244, 166] on link "More Information" at bounding box center [228, 165] width 53 height 8
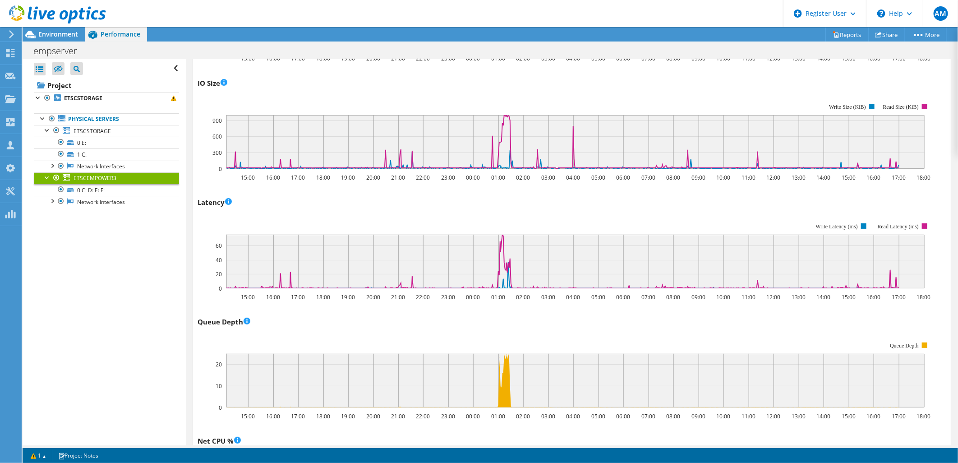
scroll to position [601, 0]
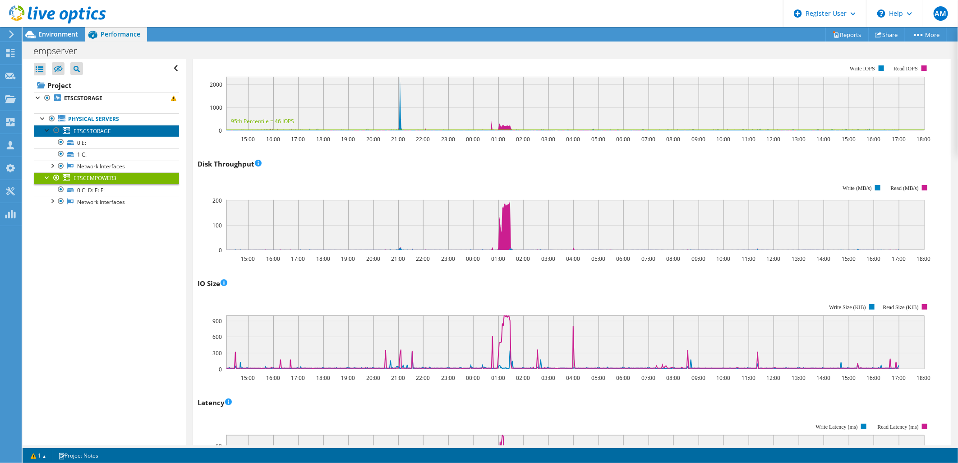
click at [79, 130] on span "ETSCSTORAGE" at bounding box center [92, 131] width 37 height 8
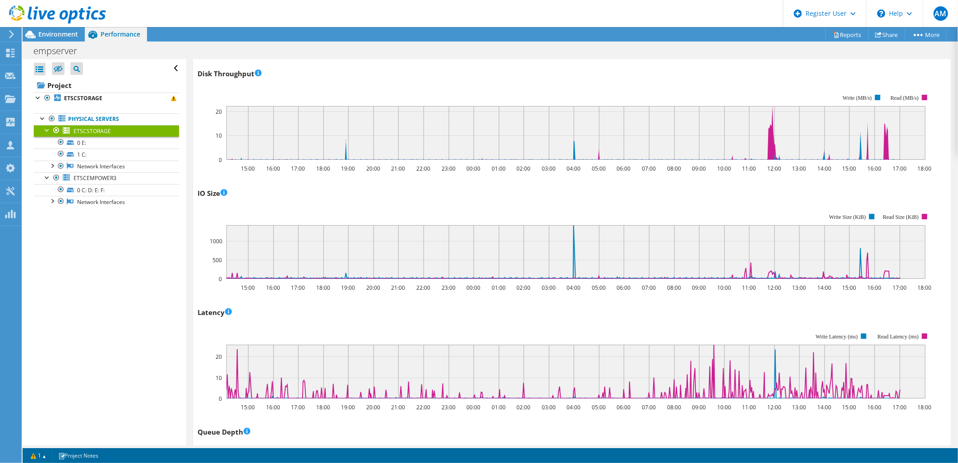
scroll to position [395, 0]
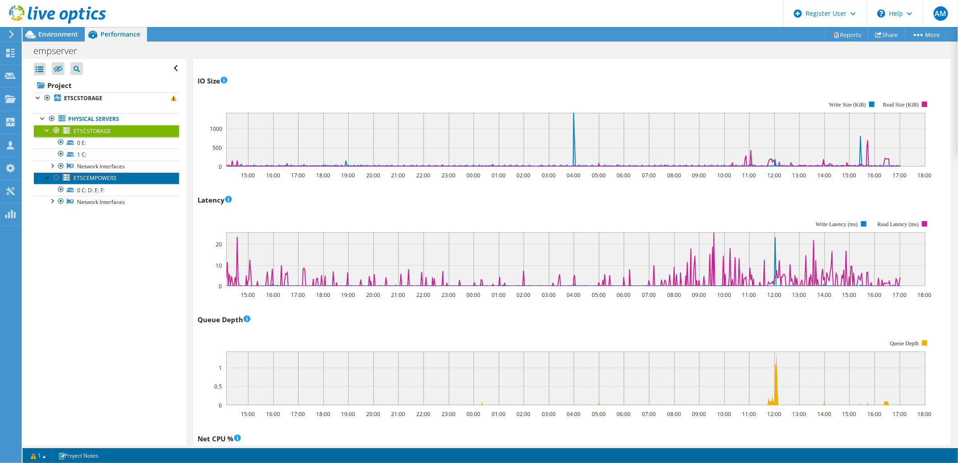
click at [92, 178] on span "ETSCEMPOWER3" at bounding box center [95, 178] width 43 height 8
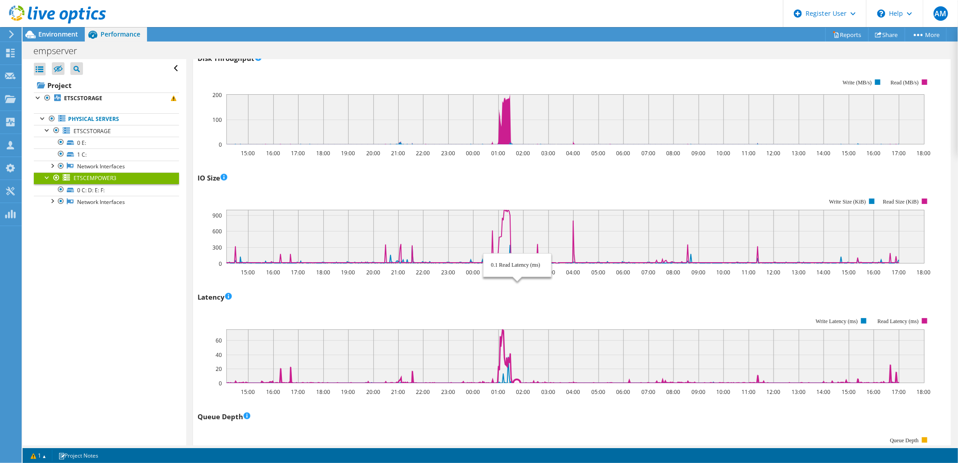
scroll to position [295, 0]
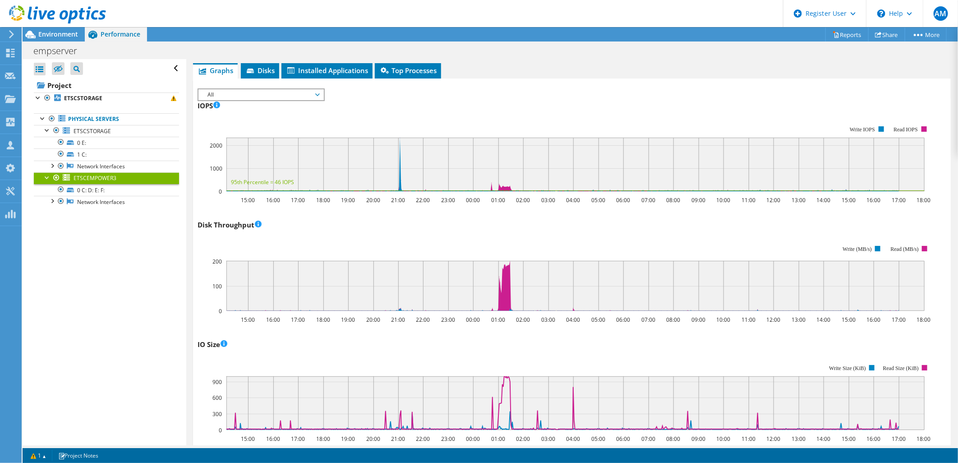
scroll to position [150, 0]
